Goal: Task Accomplishment & Management: Use online tool/utility

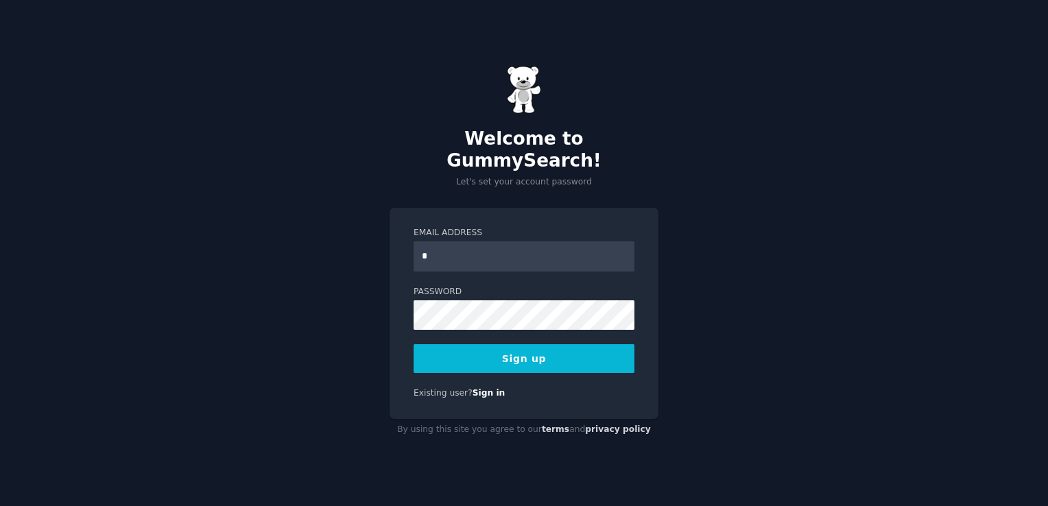
type input "**********"
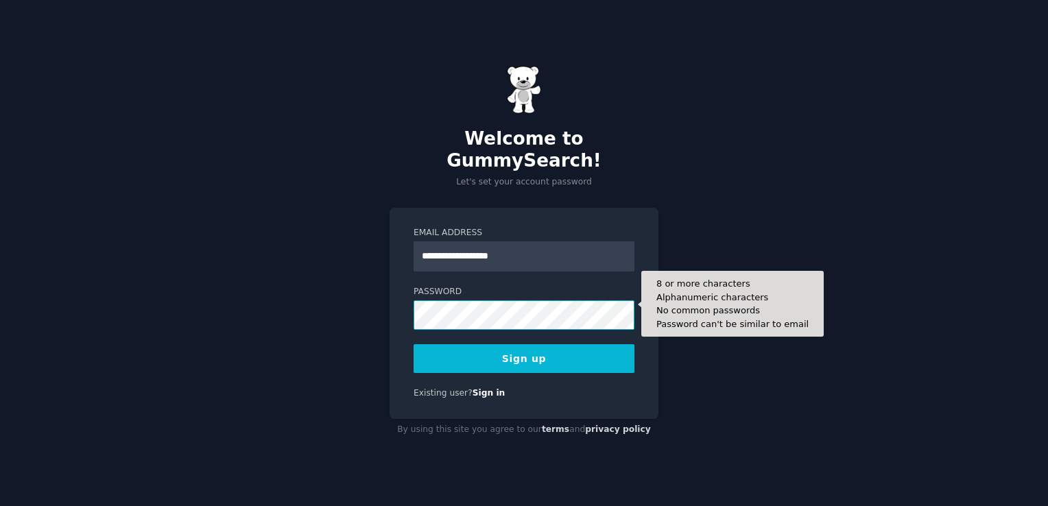
click at [414, 344] on button "Sign up" at bounding box center [524, 358] width 221 height 29
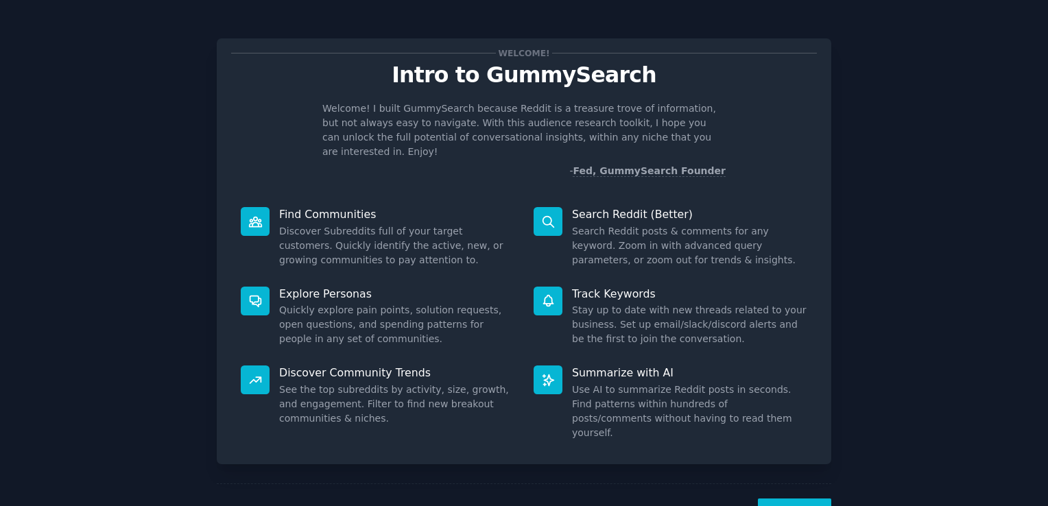
click at [777, 499] on button "Next" at bounding box center [794, 516] width 73 height 34
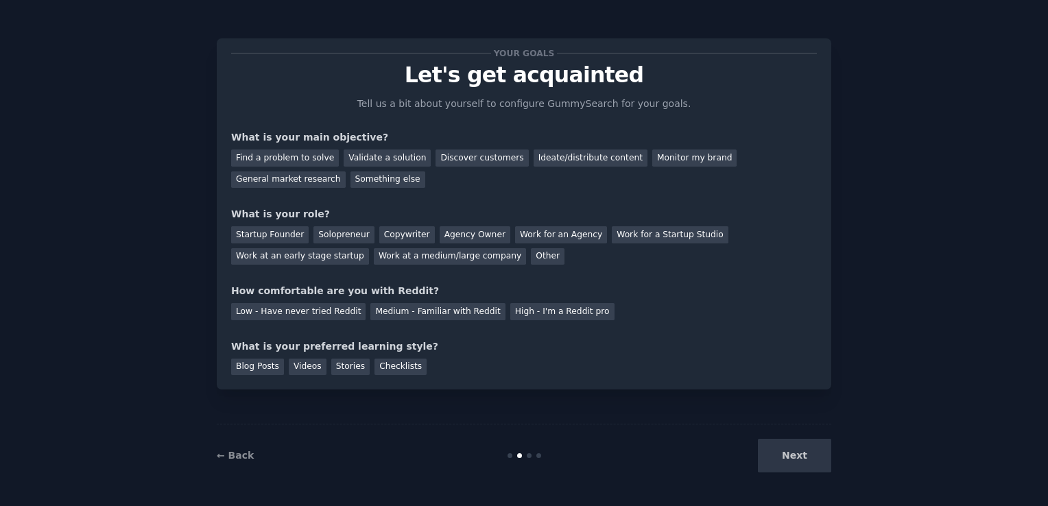
click at [783, 475] on div "← Back Next" at bounding box center [524, 455] width 615 height 63
click at [790, 460] on div "Next" at bounding box center [728, 456] width 205 height 34
click at [788, 462] on div "Next" at bounding box center [728, 456] width 205 height 34
click at [652, 158] on div "Monitor my brand" at bounding box center [694, 158] width 84 height 17
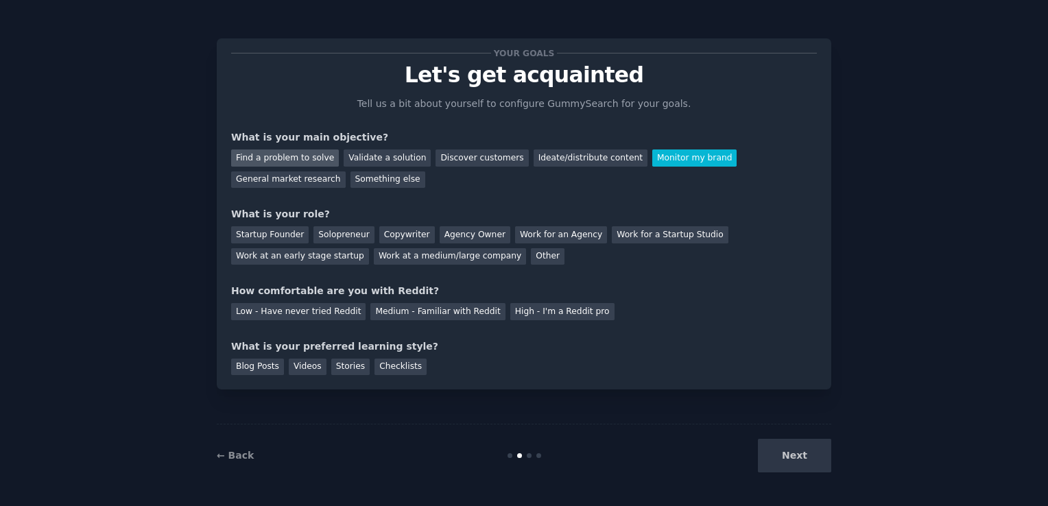
click at [272, 155] on div "Find a problem to solve" at bounding box center [285, 158] width 108 height 17
click at [337, 235] on div "Solopreneur" at bounding box center [343, 234] width 60 height 17
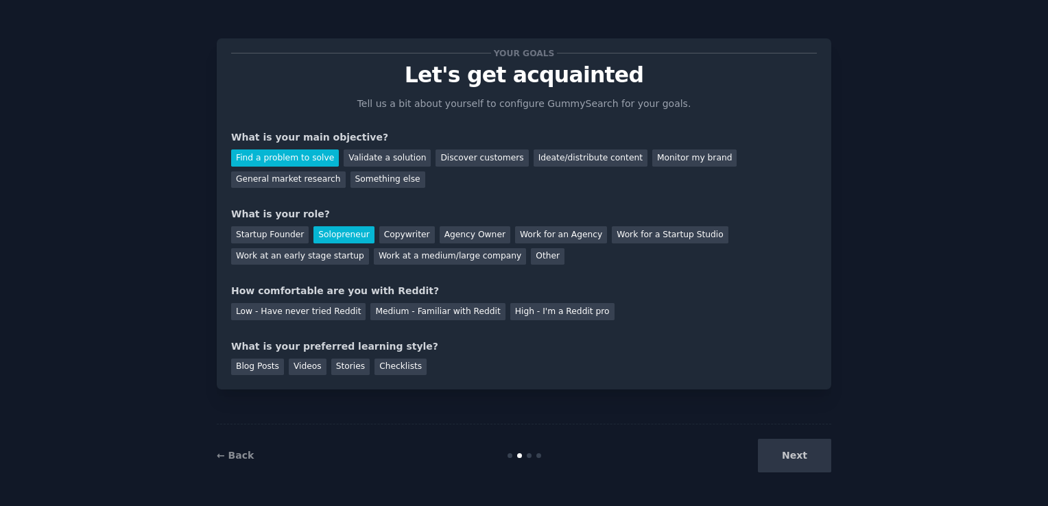
click at [327, 299] on div "How comfortable are you with Reddit? Low - Have never tried Reddit Medium - Fam…" at bounding box center [524, 302] width 586 height 36
drag, startPoint x: 327, startPoint y: 299, endPoint x: 329, endPoint y: 314, distance: 15.2
click at [329, 312] on div "Low - Have never tried Reddit" at bounding box center [298, 311] width 134 height 17
click at [331, 318] on div "Low - Have never tried Reddit" at bounding box center [298, 311] width 134 height 17
click at [383, 367] on div "Checklists" at bounding box center [401, 367] width 52 height 17
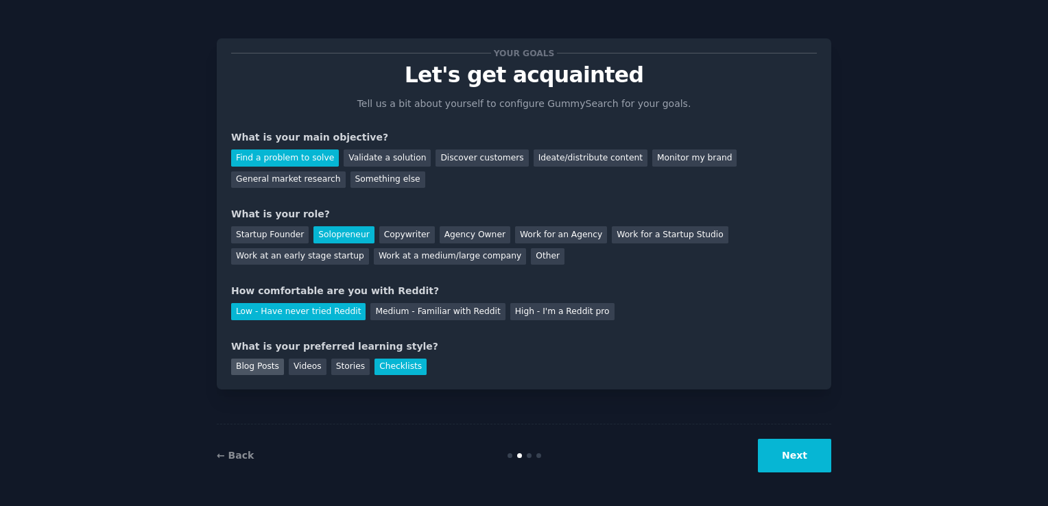
click at [257, 366] on div "Blog Posts" at bounding box center [257, 367] width 53 height 17
click at [796, 451] on button "Next" at bounding box center [794, 456] width 73 height 34
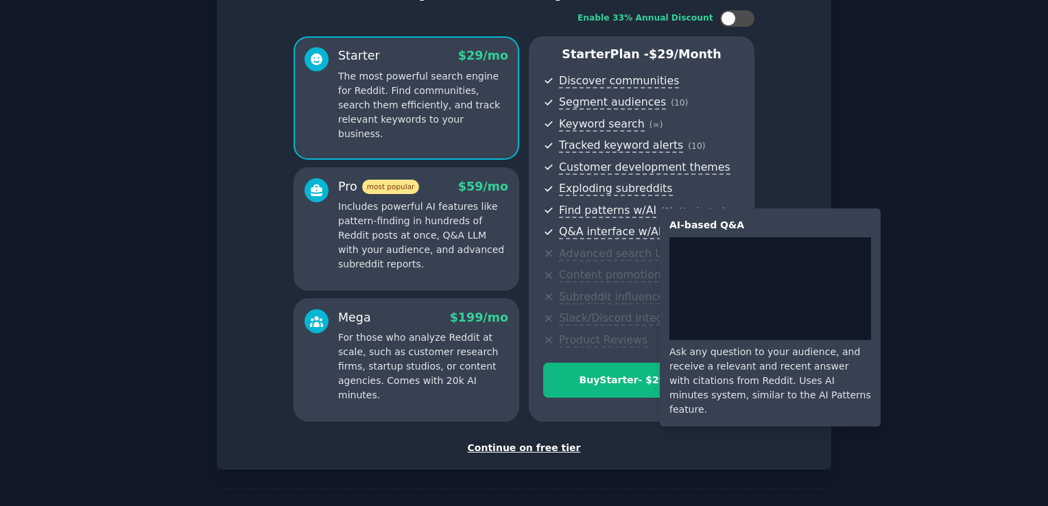
scroll to position [132, 0]
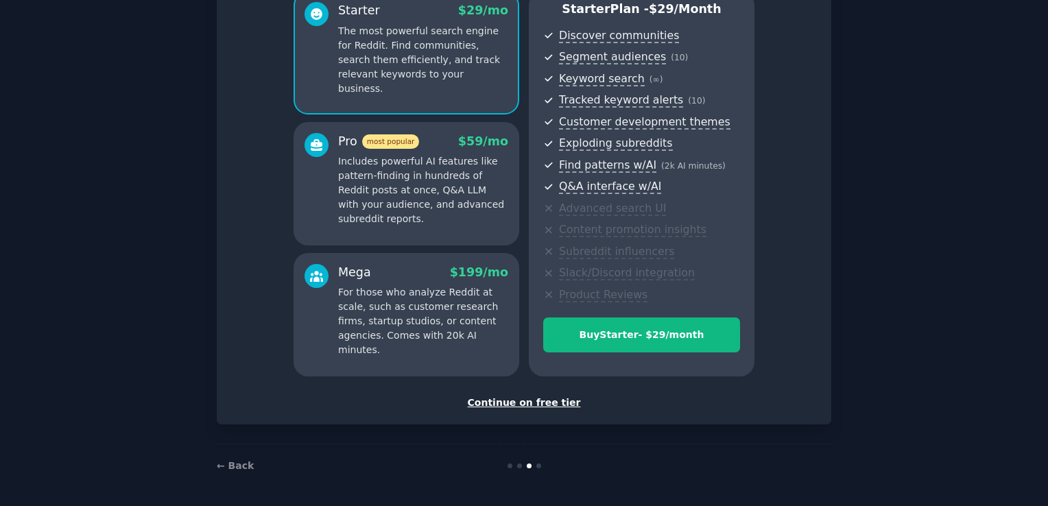
click at [547, 403] on div "Continue on free tier" at bounding box center [524, 403] width 586 height 14
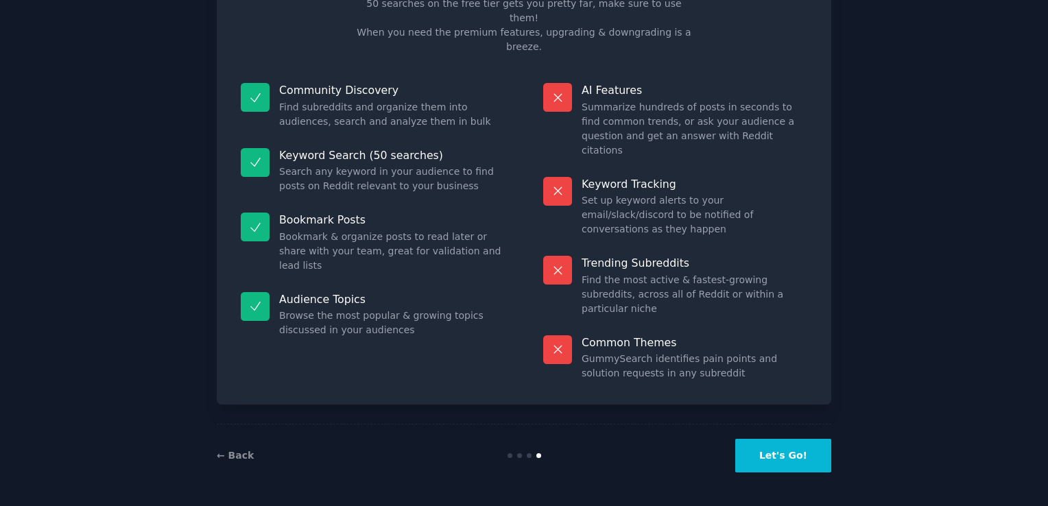
scroll to position [27, 0]
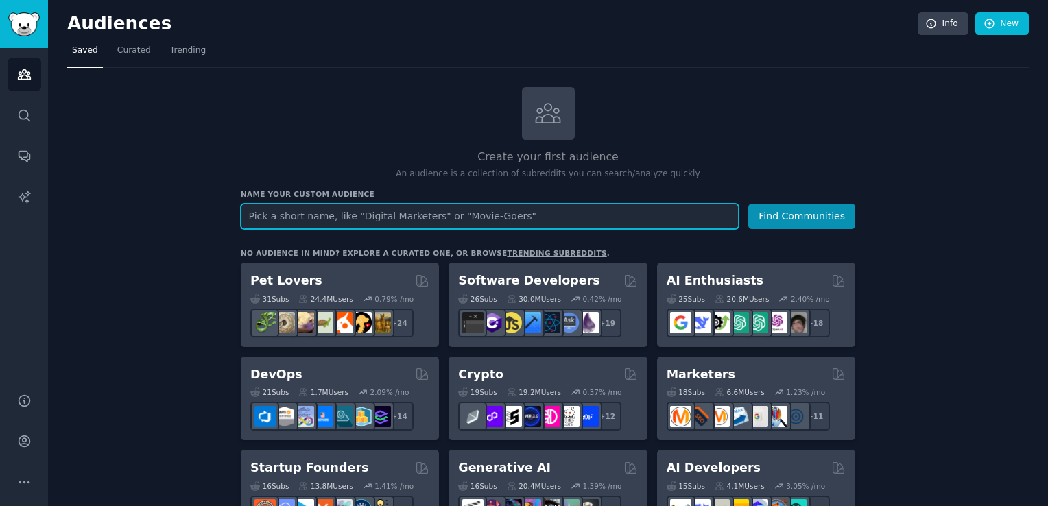
click at [475, 220] on input "text" at bounding box center [490, 216] width 498 height 25
type input "Smart Market Solutions"
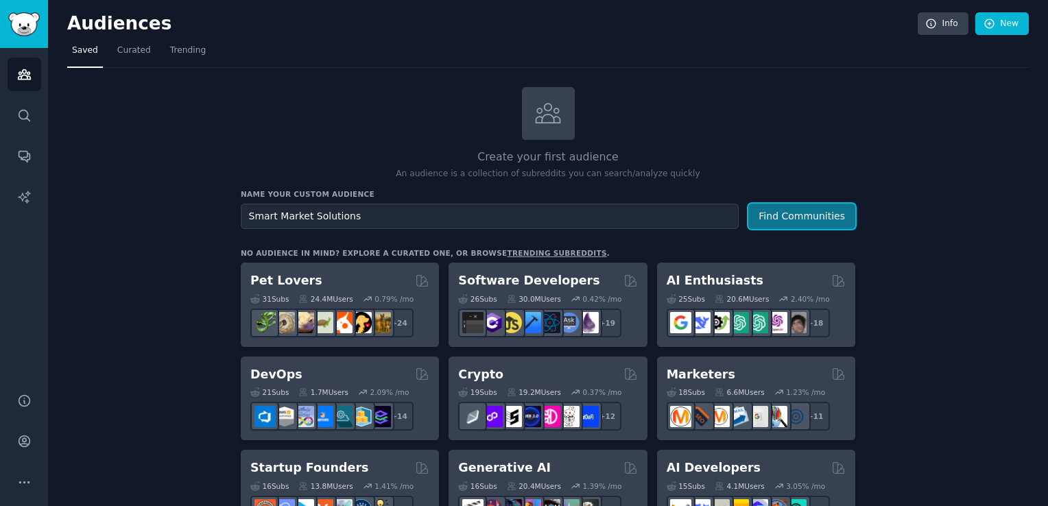
click at [790, 210] on button "Find Communities" at bounding box center [801, 216] width 107 height 25
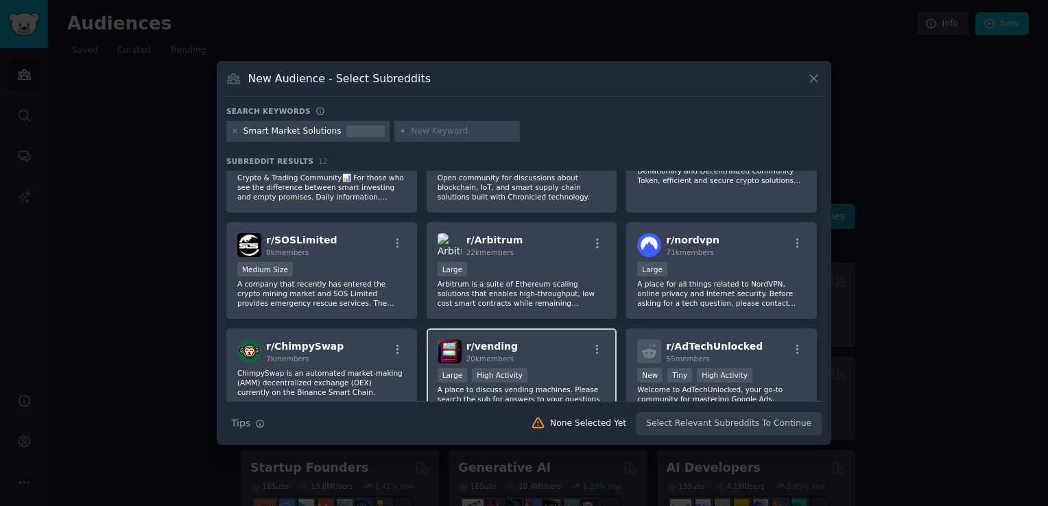
scroll to position [206, 0]
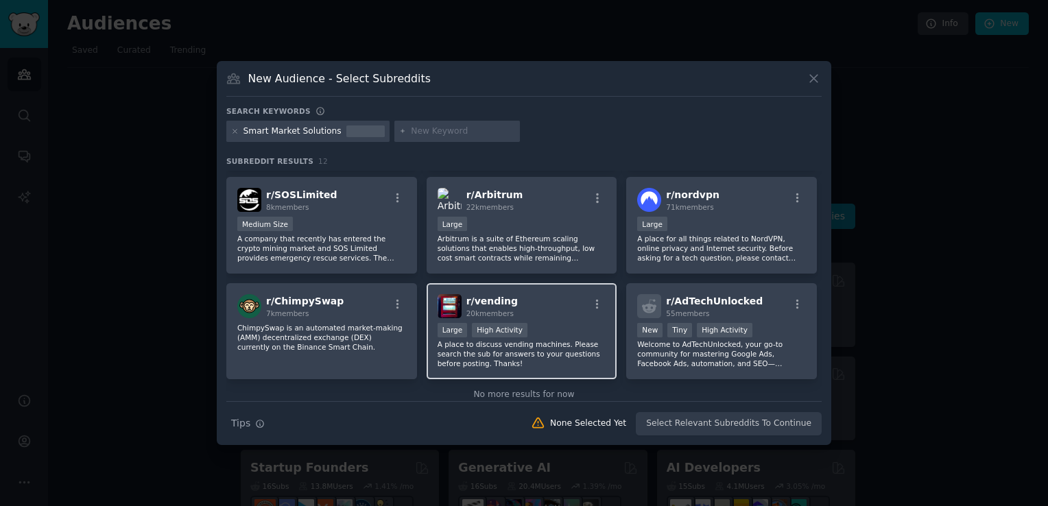
click at [538, 314] on div "r/ vending 20k members" at bounding box center [522, 306] width 169 height 24
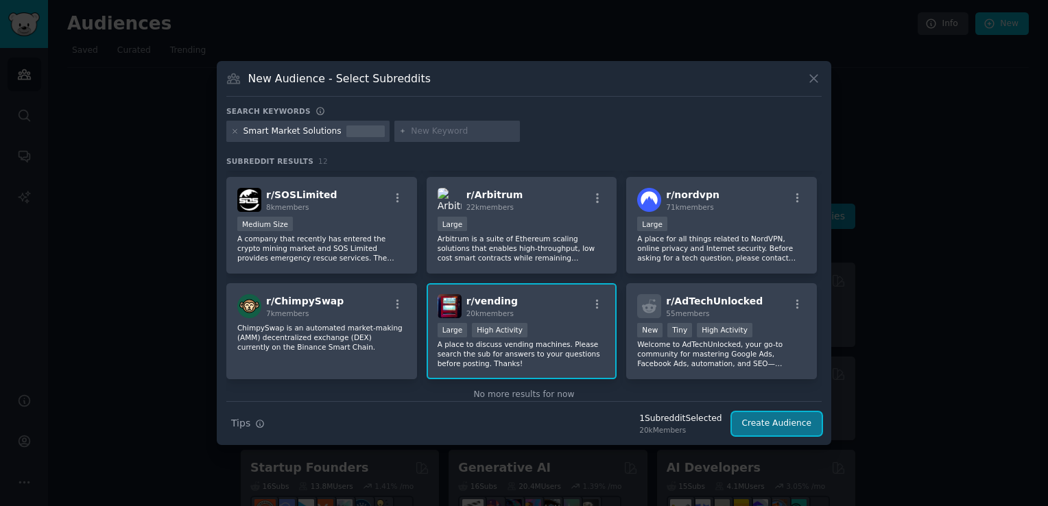
click at [792, 426] on button "Create Audience" at bounding box center [777, 423] width 91 height 23
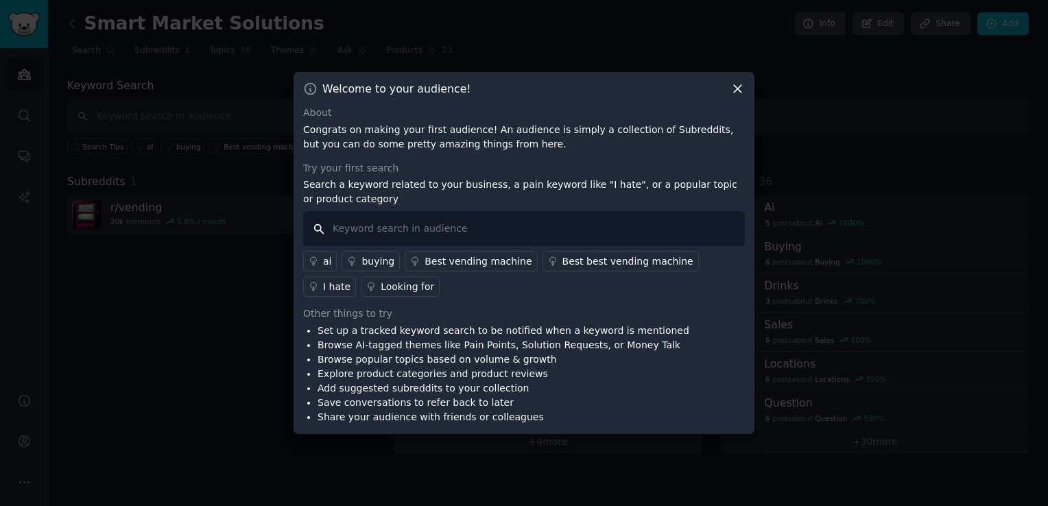
click at [368, 229] on input "text" at bounding box center [524, 228] width 442 height 35
type input "Smart Market Solutions"
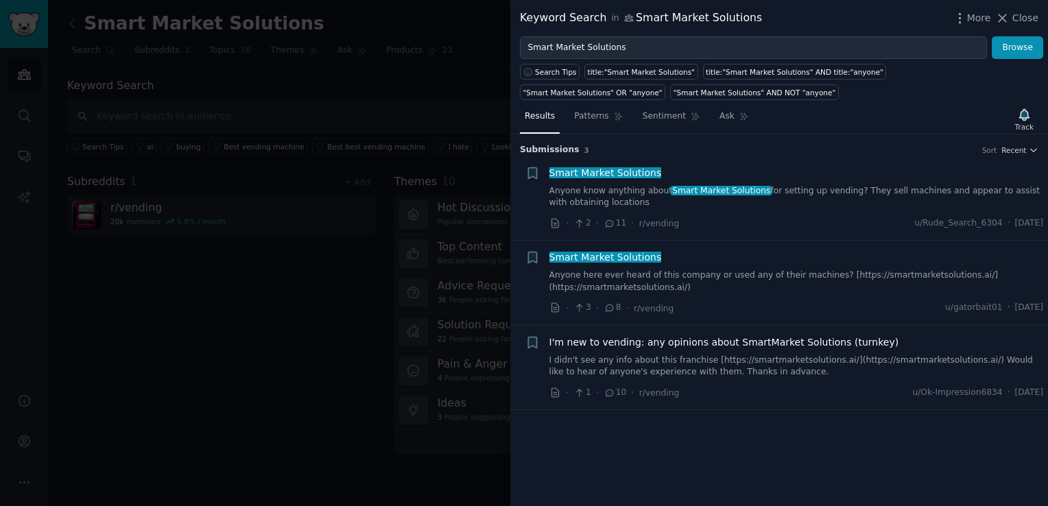
click at [609, 391] on icon at bounding box center [610, 393] width 8 height 6
click at [617, 394] on span "10" at bounding box center [615, 393] width 23 height 12
click at [604, 388] on icon at bounding box center [610, 393] width 12 height 10
click at [582, 116] on span "Patterns" at bounding box center [591, 116] width 34 height 12
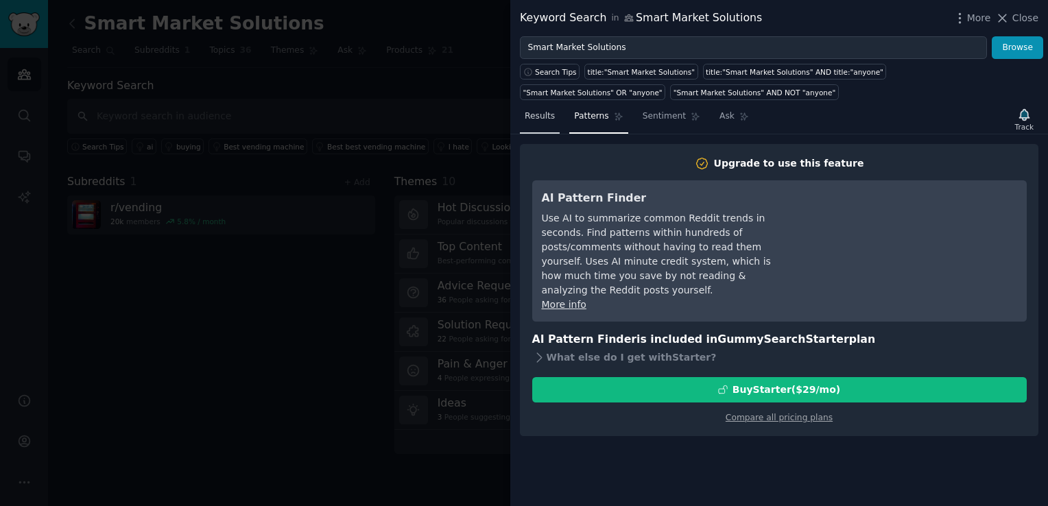
click at [542, 111] on span "Results" at bounding box center [540, 116] width 30 height 12
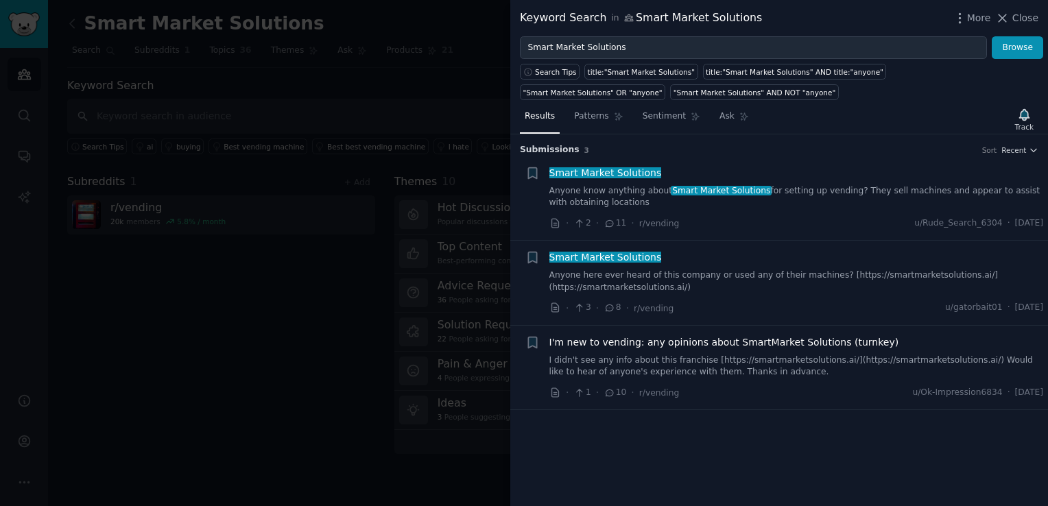
click at [586, 220] on span "2" at bounding box center [581, 223] width 17 height 12
click at [580, 182] on div "Smart Market Solutions Anyone know anything about Smart Market Solutions for se…" at bounding box center [796, 187] width 495 height 43
drag, startPoint x: 645, startPoint y: 181, endPoint x: 656, endPoint y: 186, distance: 12.0
click at [654, 185] on div "Smart Market Solutions Anyone know anything about Smart Market Solutions for se…" at bounding box center [796, 187] width 495 height 43
click at [1012, 45] on button "Browse" at bounding box center [1017, 47] width 51 height 23
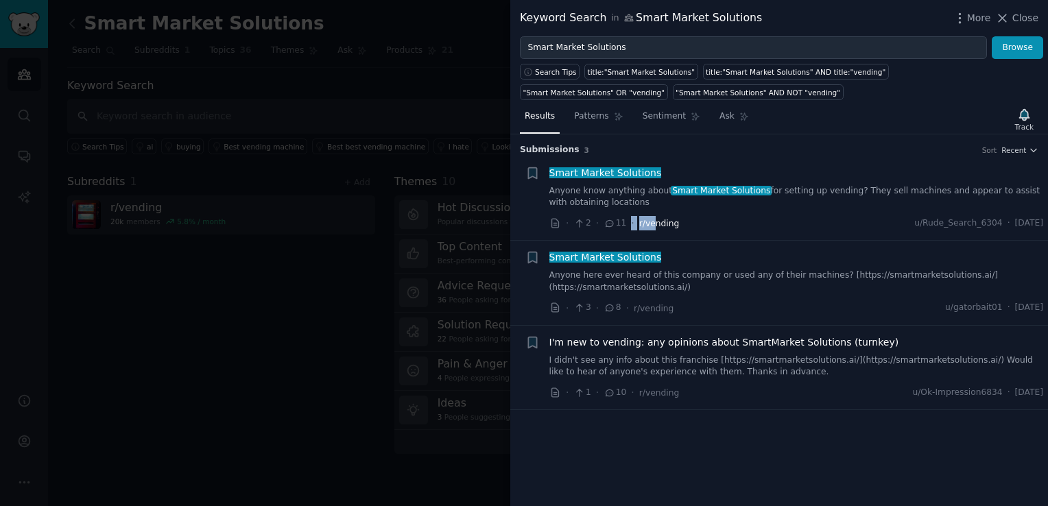
drag, startPoint x: 626, startPoint y: 218, endPoint x: 652, endPoint y: 228, distance: 27.8
click at [652, 228] on div "· 2 · 11 · r/vending" at bounding box center [614, 223] width 130 height 14
drag, startPoint x: 652, startPoint y: 228, endPoint x: 659, endPoint y: 230, distance: 7.4
click at [659, 230] on li "+ Smart Market Solutions Anyone know anything about Smart Market Solutions for …" at bounding box center [779, 198] width 538 height 84
click at [652, 223] on span "r/vending" at bounding box center [659, 224] width 40 height 10
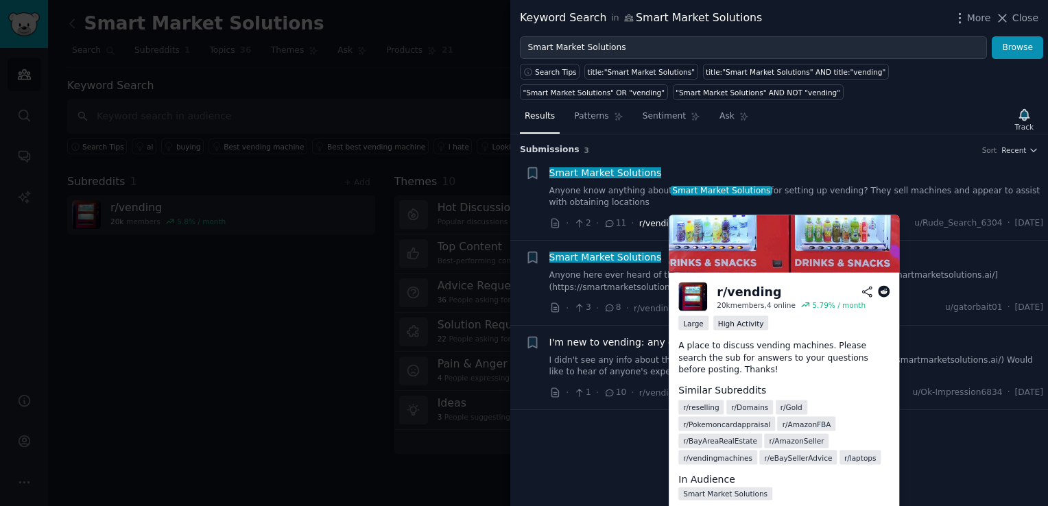
click at [652, 226] on span "r/vending" at bounding box center [659, 224] width 40 height 10
